Goal: Transaction & Acquisition: Subscribe to service/newsletter

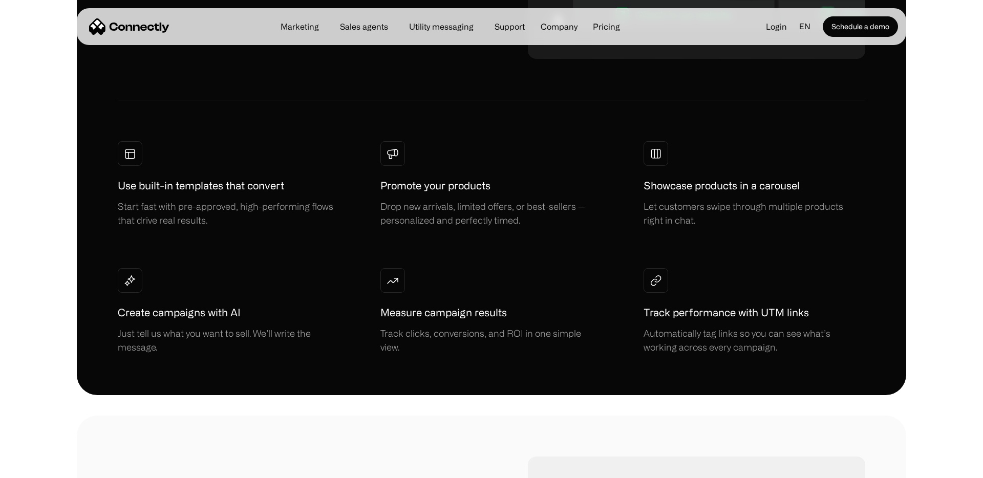
scroll to position [575, 0]
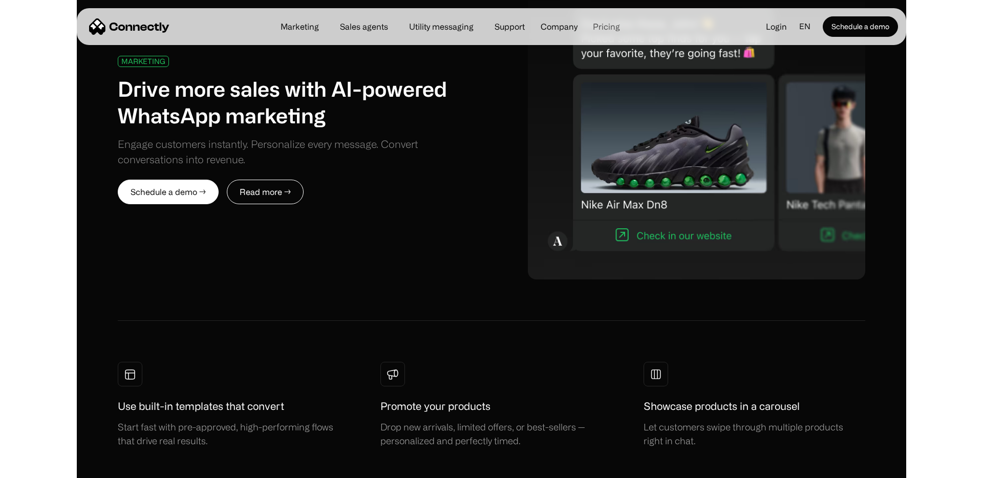
click at [608, 24] on link "Pricing" at bounding box center [607, 27] width 44 height 8
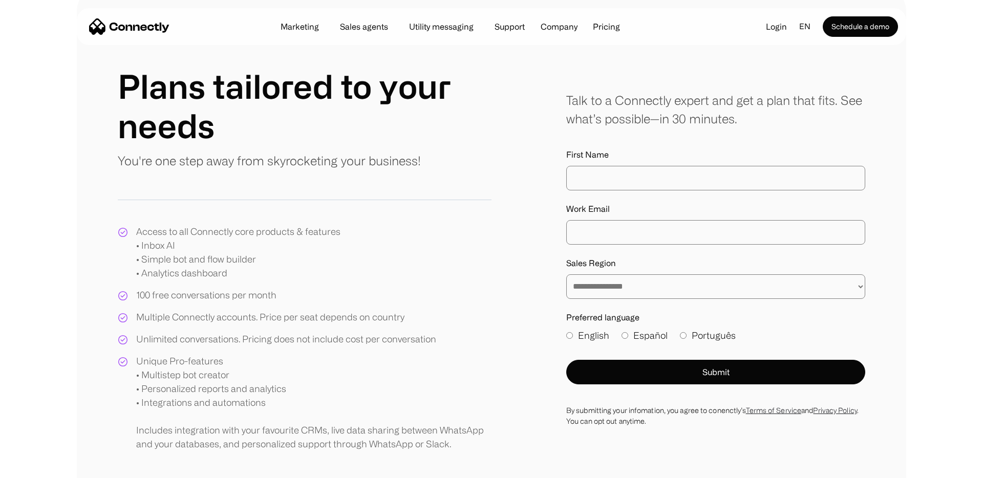
scroll to position [75, 0]
click at [588, 188] on input "First Name" at bounding box center [715, 178] width 299 height 25
click at [578, 222] on input "Work Email" at bounding box center [715, 233] width 299 height 25
